Goal: Task Accomplishment & Management: Use online tool/utility

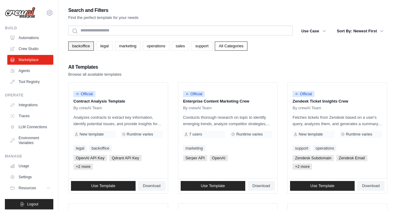
click at [89, 45] on link "backoffice" at bounding box center [81, 45] width 26 height 9
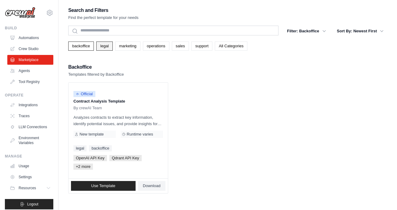
click at [101, 44] on link "legal" at bounding box center [104, 45] width 16 height 9
click at [126, 48] on link "marketing" at bounding box center [127, 45] width 25 height 9
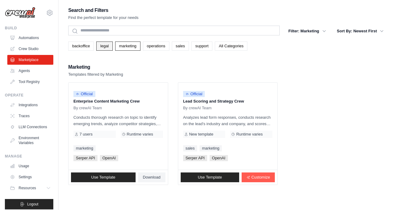
click at [106, 44] on link "legal" at bounding box center [104, 45] width 16 height 9
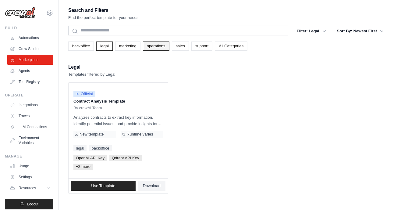
click at [165, 46] on link "operations" at bounding box center [156, 45] width 27 height 9
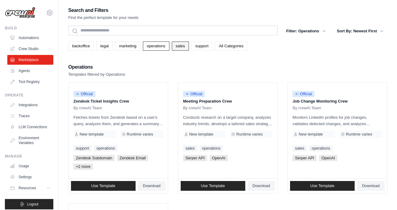
click at [183, 43] on link "sales" at bounding box center [180, 45] width 17 height 9
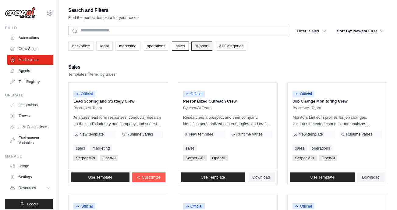
click at [198, 43] on link "support" at bounding box center [201, 45] width 21 height 9
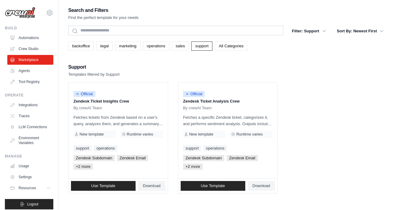
click at [226, 44] on link "All Categories" at bounding box center [231, 45] width 33 height 9
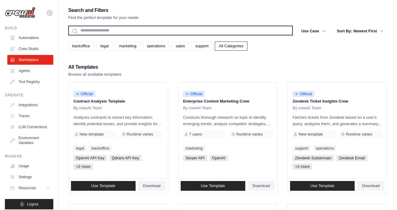
click at [231, 30] on input "text" at bounding box center [180, 31] width 225 height 10
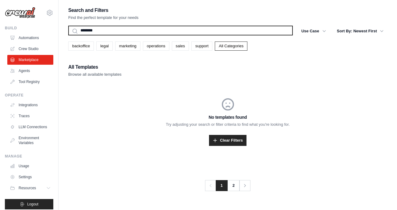
type input "********"
click at [68, 35] on button "Search" at bounding box center [68, 35] width 0 height 0
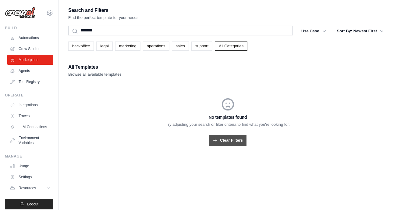
click at [229, 140] on link "Clear Filters" at bounding box center [227, 140] width 37 height 11
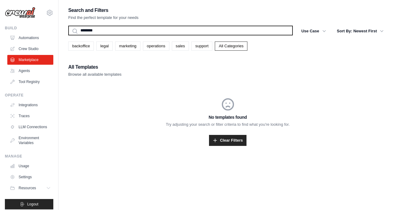
click at [193, 28] on input "********" at bounding box center [180, 31] width 225 height 10
type input "*"
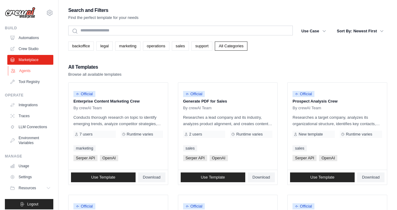
click at [33, 68] on link "Agents" at bounding box center [31, 71] width 46 height 10
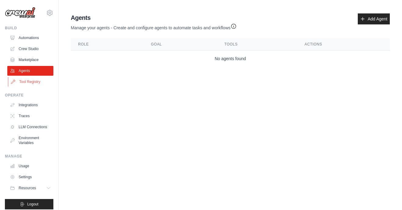
click at [35, 80] on link "Tool Registry" at bounding box center [31, 82] width 46 height 10
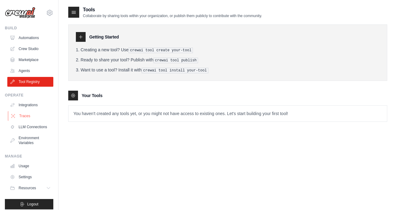
click at [33, 113] on link "Traces" at bounding box center [31, 116] width 46 height 10
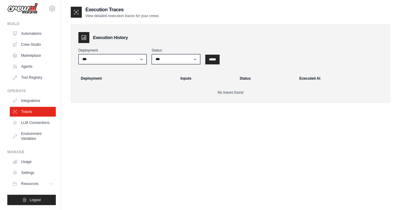
scroll to position [9, 0]
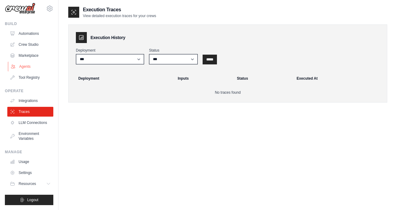
click at [36, 62] on link "Agents" at bounding box center [31, 67] width 46 height 10
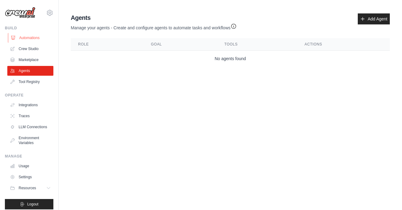
click at [39, 36] on link "Automations" at bounding box center [31, 38] width 46 height 10
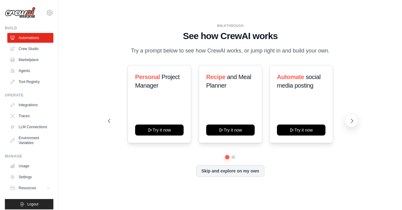
click at [351, 123] on icon at bounding box center [352, 121] width 6 height 6
click at [253, 173] on button "Skip and explore on my own" at bounding box center [230, 170] width 68 height 12
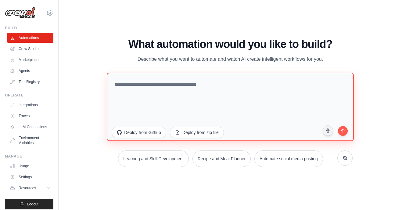
click at [165, 96] on textarea at bounding box center [230, 107] width 247 height 68
type textarea "**********"
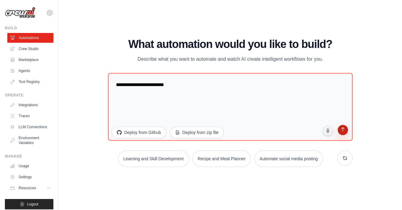
click at [340, 129] on icon "submit" at bounding box center [342, 130] width 6 height 6
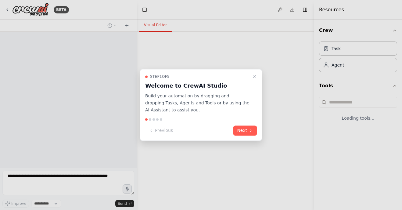
select select "****"
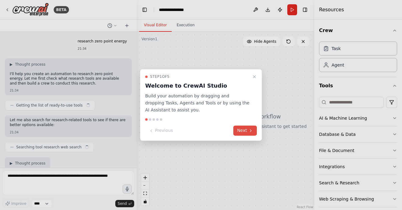
scroll to position [58, 0]
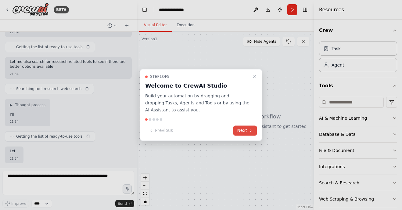
click at [244, 130] on button "Next" at bounding box center [244, 131] width 23 height 10
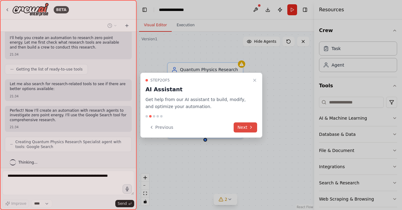
scroll to position [139, 0]
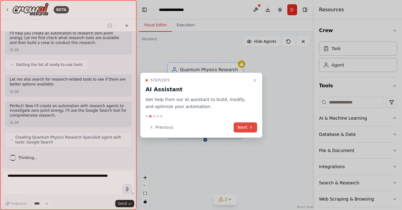
click at [244, 130] on button "Next" at bounding box center [244, 127] width 23 height 10
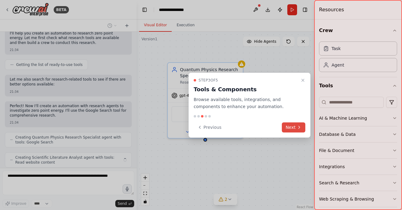
scroll to position [159, 0]
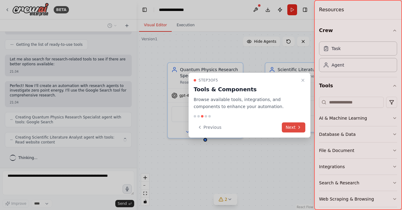
click at [301, 130] on button "Next" at bounding box center [293, 127] width 23 height 10
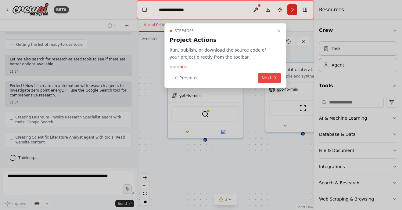
click at [267, 80] on button "Next" at bounding box center [269, 78] width 23 height 10
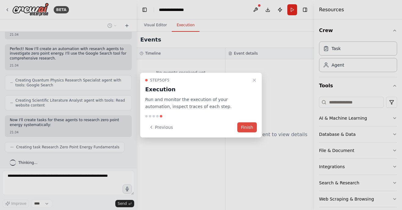
scroll to position [201, 0]
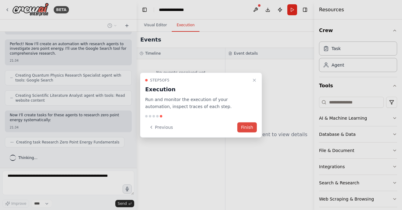
click at [250, 126] on button "Finish" at bounding box center [247, 127] width 20 height 10
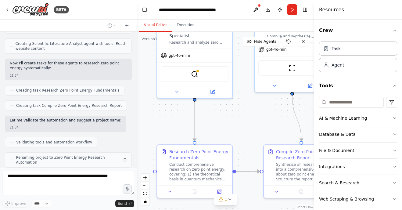
scroll to position [268, 0]
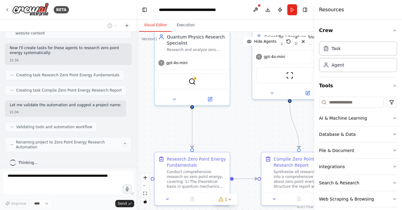
drag, startPoint x: 268, startPoint y: 156, endPoint x: 255, endPoint y: 124, distance: 34.9
click at [255, 124] on div ".deletable-edge-delete-btn { width: 20px; height: 20px; border: 0px solid #ffff…" at bounding box center [225, 121] width 177 height 178
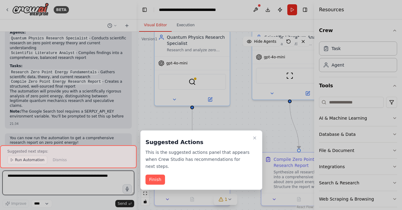
scroll to position [417, 0]
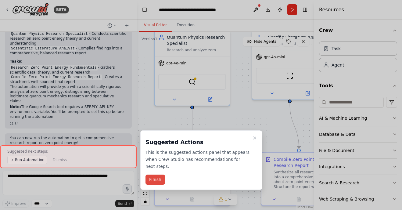
click at [155, 174] on button "Finish" at bounding box center [155, 179] width 20 height 10
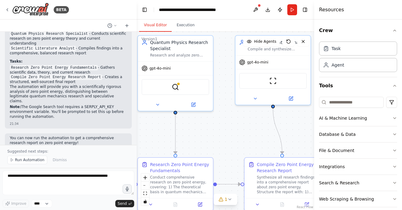
drag, startPoint x: 269, startPoint y: 130, endPoint x: 257, endPoint y: 132, distance: 12.7
click at [257, 132] on div ".deletable-edge-delete-btn { width: 20px; height: 20px; border: 0px solid #ffff…" at bounding box center [225, 121] width 177 height 178
click at [25, 163] on button "Run Automation" at bounding box center [27, 159] width 40 height 9
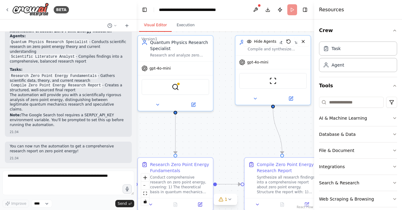
scroll to position [395, 0]
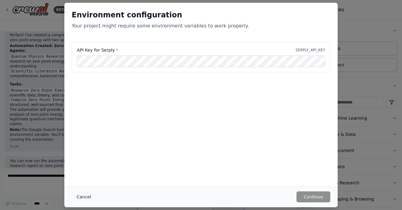
click at [80, 196] on button "Cancel" at bounding box center [84, 196] width 24 height 11
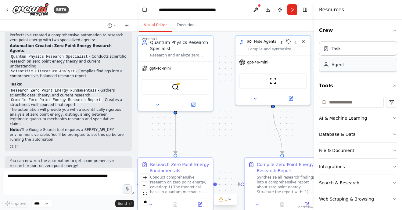
click at [358, 69] on div "Agent" at bounding box center [358, 65] width 78 height 14
click at [187, 26] on button "Execution" at bounding box center [186, 25] width 28 height 13
click at [165, 30] on button "Visual Editor" at bounding box center [155, 25] width 33 height 13
click at [257, 10] on button at bounding box center [255, 9] width 10 height 11
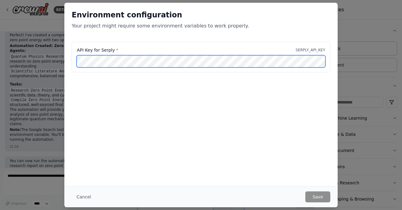
click at [46, 67] on div "Environment configuration Your project might require some environment variables…" at bounding box center [201, 105] width 402 height 210
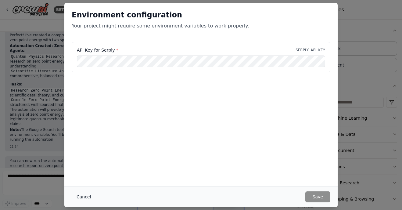
click at [82, 200] on button "Cancel" at bounding box center [84, 196] width 24 height 11
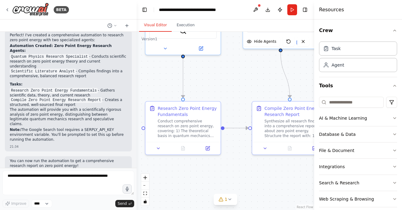
drag, startPoint x: 257, startPoint y: 125, endPoint x: 268, endPoint y: 69, distance: 57.4
click at [268, 69] on div ".deletable-edge-delete-btn { width: 20px; height: 20px; border: 0px solid #ffff…" at bounding box center [225, 121] width 177 height 178
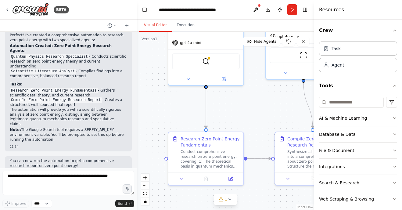
drag, startPoint x: 216, startPoint y: 179, endPoint x: 233, endPoint y: 211, distance: 35.8
click at [233, 209] on html "BETA research zero point energy 21:34 ▶ Thought process I'll help you create an…" at bounding box center [201, 105] width 402 height 210
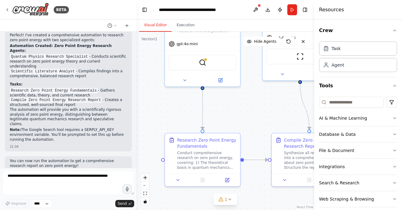
click at [392, 119] on div "Crew Task Agent Tools AI & Machine Learning Database & Data File & Document Int…" at bounding box center [358, 115] width 88 height 190
click at [392, 116] on icon "button" at bounding box center [394, 117] width 5 height 5
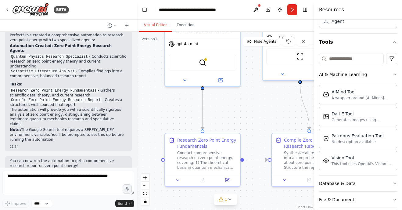
scroll to position [45, 0]
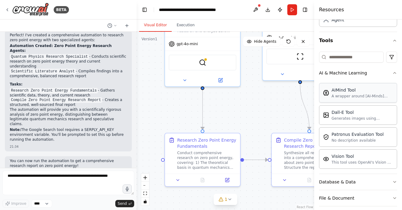
click at [370, 97] on div "A wrapper around [AI-Minds](https://mindsdb.com/minds). Useful for when you nee…" at bounding box center [362, 96] width 62 height 5
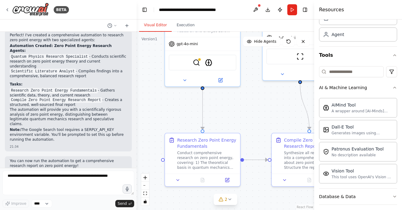
scroll to position [21, 0]
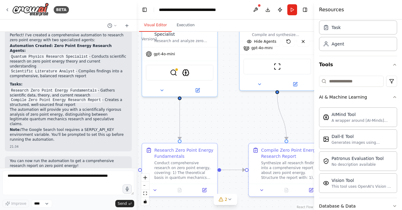
drag, startPoint x: 246, startPoint y: 86, endPoint x: 224, endPoint y: 92, distance: 23.2
click at [224, 92] on div ".deletable-edge-delete-btn { width: 20px; height: 20px; border: 0px solid #ffff…" at bounding box center [225, 121] width 177 height 178
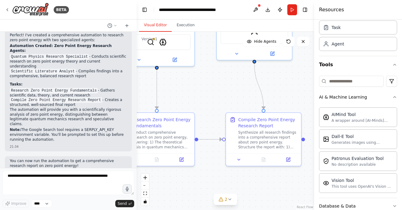
drag, startPoint x: 230, startPoint y: 141, endPoint x: 206, endPoint y: 114, distance: 35.9
click at [206, 114] on div ".deletable-edge-delete-btn { width: 20px; height: 20px; border: 0px solid #ffff…" at bounding box center [225, 121] width 177 height 178
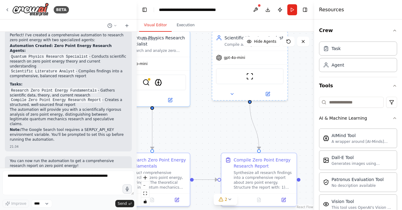
drag, startPoint x: 275, startPoint y: 79, endPoint x: 270, endPoint y: 122, distance: 43.0
click at [270, 122] on div ".deletable-edge-delete-btn { width: 20px; height: 20px; border: 0px solid #ffff…" at bounding box center [225, 121] width 177 height 178
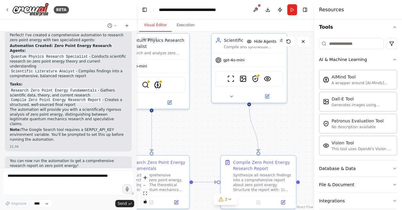
scroll to position [59, 0]
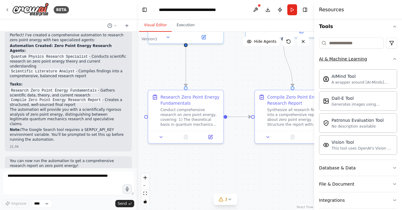
drag, startPoint x: 286, startPoint y: 122, endPoint x: 319, endPoint y: 57, distance: 72.8
click at [319, 57] on div "BETA research zero point energy 21:34 ▶ Thought process I'll help you create an…" at bounding box center [201, 105] width 402 height 210
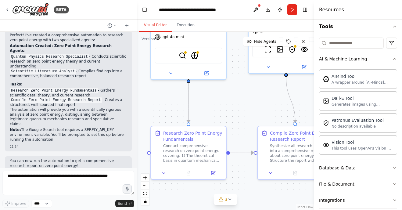
drag, startPoint x: 233, startPoint y: 60, endPoint x: 235, endPoint y: 109, distance: 48.8
click at [235, 109] on div ".deletable-edge-delete-btn { width: 20px; height: 20px; border: 0px solid #ffff…" at bounding box center [225, 121] width 177 height 178
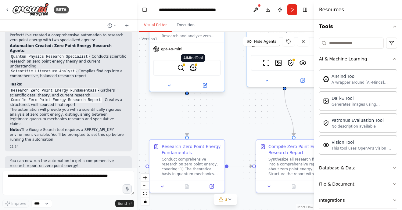
click at [194, 69] on img at bounding box center [192, 67] width 7 height 7
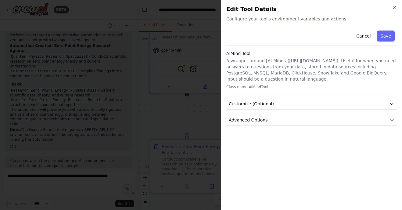
click at [204, 108] on div at bounding box center [201, 105] width 402 height 210
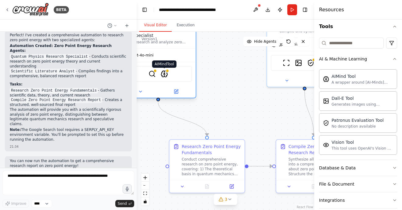
drag, startPoint x: 193, startPoint y: 66, endPoint x: 165, endPoint y: 74, distance: 28.9
click at [165, 74] on img at bounding box center [164, 73] width 7 height 7
click at [165, 75] on img at bounding box center [164, 73] width 7 height 7
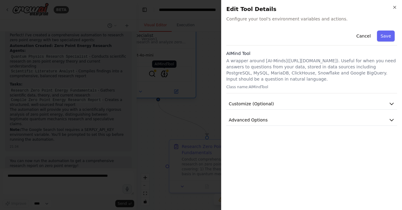
click at [165, 75] on div at bounding box center [201, 105] width 402 height 210
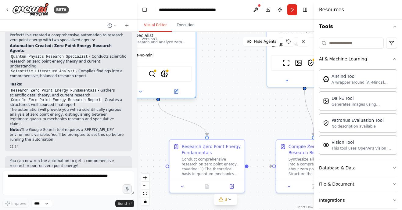
click at [154, 77] on div "SerplyWebSearchTool AIMindTool" at bounding box center [158, 74] width 68 height 16
click at [153, 74] on img at bounding box center [151, 73] width 7 height 7
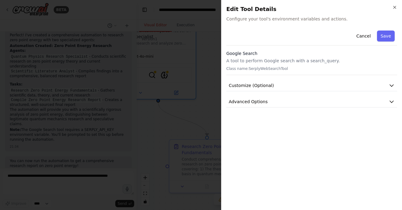
click at [158, 89] on div at bounding box center [201, 105] width 402 height 210
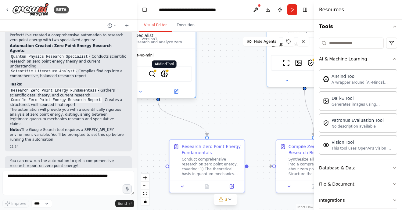
click at [166, 74] on img at bounding box center [164, 73] width 7 height 7
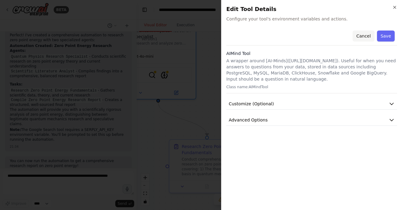
click at [366, 38] on button "Cancel" at bounding box center [363, 35] width 22 height 11
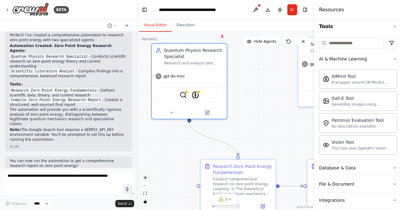
drag, startPoint x: 229, startPoint y: 84, endPoint x: 263, endPoint y: 109, distance: 42.5
click at [263, 109] on div ".deletable-edge-delete-btn { width: 20px; height: 20px; border: 0px solid #ffff…" at bounding box center [225, 121] width 177 height 178
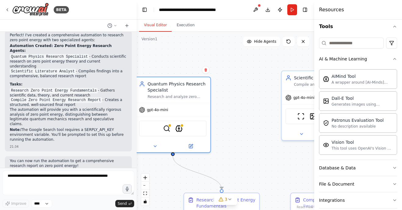
drag, startPoint x: 263, startPoint y: 98, endPoint x: 243, endPoint y: 127, distance: 35.4
click at [243, 127] on div ".deletable-edge-delete-btn { width: 20px; height: 20px; border: 0px solid #ffff…" at bounding box center [225, 121] width 177 height 178
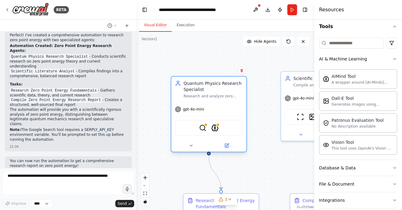
drag, startPoint x: 186, startPoint y: 112, endPoint x: 230, endPoint y: 106, distance: 44.8
click at [230, 106] on div "gpt-4o-mini" at bounding box center [208, 108] width 75 height 13
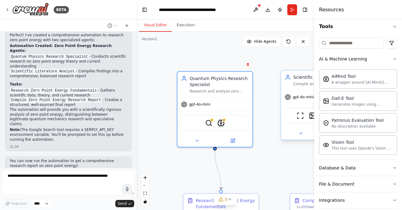
click at [302, 101] on div "gpt-4o-mini" at bounding box center [318, 96] width 75 height 13
click at [269, 122] on div ".deletable-edge-delete-btn { width: 20px; height: 20px; border: 0px solid #ffff…" at bounding box center [225, 121] width 177 height 178
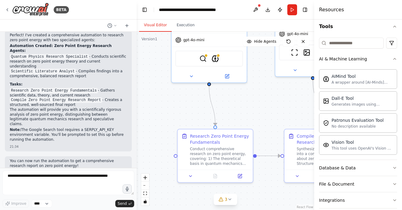
drag, startPoint x: 282, startPoint y: 204, endPoint x: 279, endPoint y: 126, distance: 78.1
click at [279, 126] on div ".deletable-edge-delete-btn { width: 20px; height: 20px; border: 0px solid #ffff…" at bounding box center [225, 121] width 177 height 178
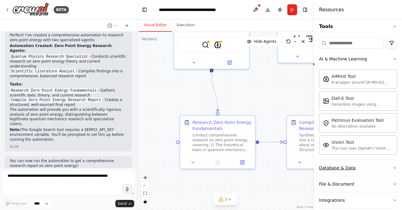
click at [392, 169] on icon "button" at bounding box center [394, 167] width 5 height 5
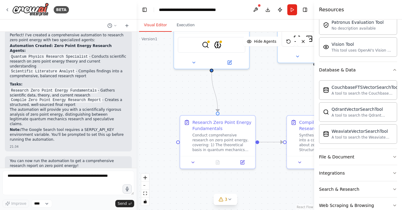
scroll to position [170, 0]
